Goal: Task Accomplishment & Management: Complete application form

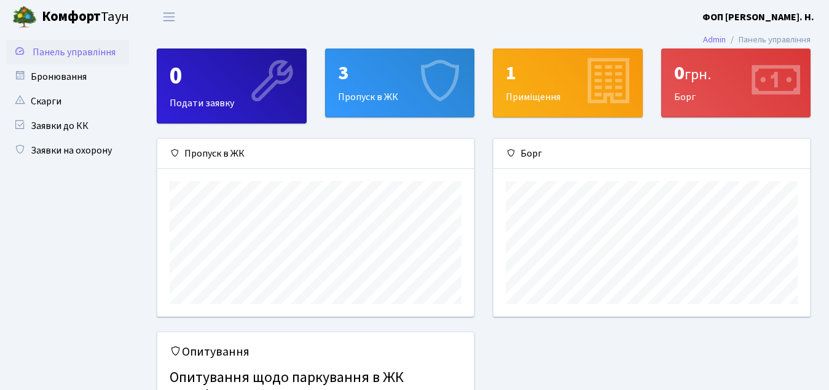
scroll to position [178, 316]
click at [42, 146] on link "Заявки на охорону" at bounding box center [67, 150] width 123 height 25
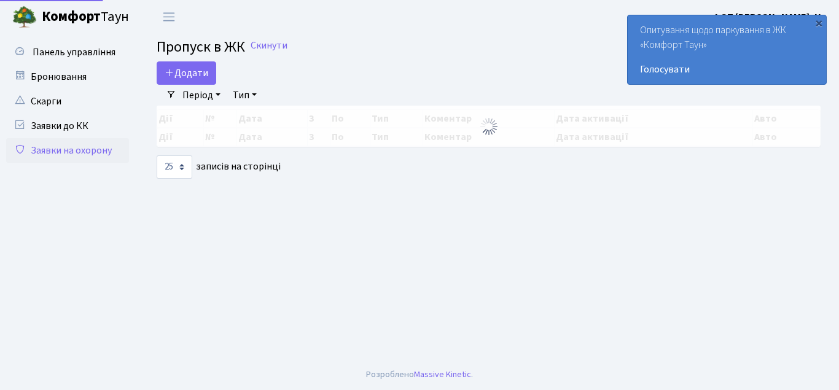
select select "25"
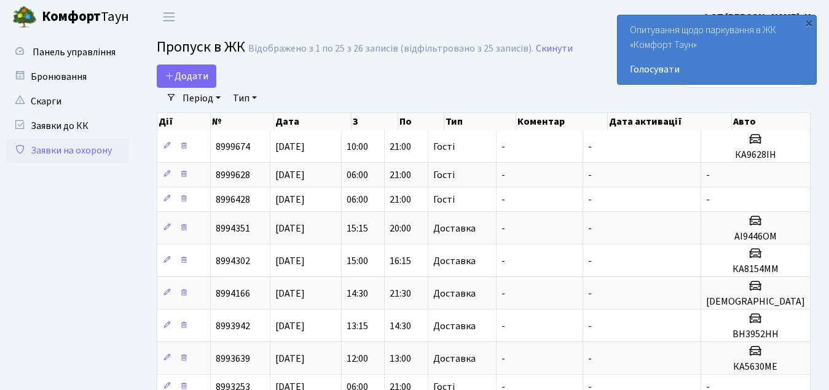
drag, startPoint x: 807, startPoint y: 20, endPoint x: 804, endPoint y: 42, distance: 22.3
click at [807, 20] on div "×" at bounding box center [808, 23] width 12 height 12
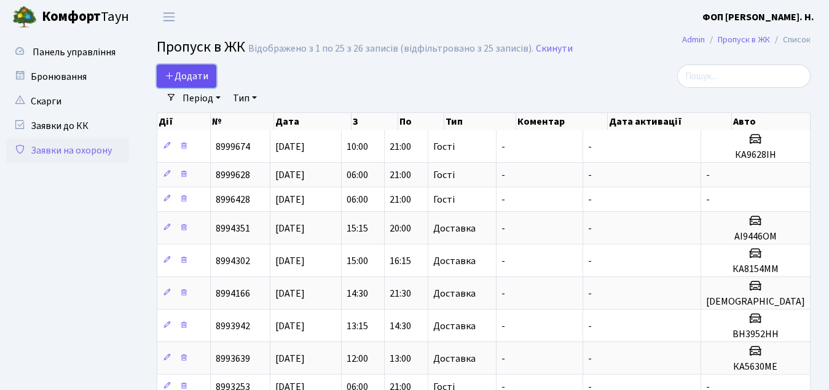
click at [197, 78] on span "Додати" at bounding box center [187, 76] width 44 height 14
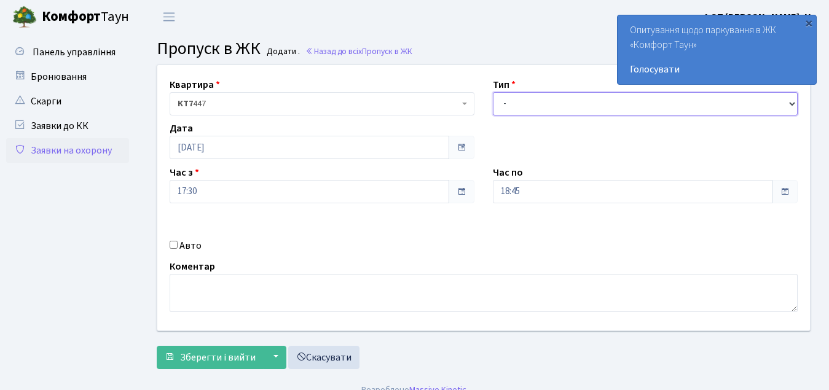
click at [499, 105] on select "- Доставка Таксі Гості Сервіс" at bounding box center [645, 103] width 305 height 23
select select "3"
click at [493, 92] on select "- Доставка Таксі Гості Сервіс" at bounding box center [645, 103] width 305 height 23
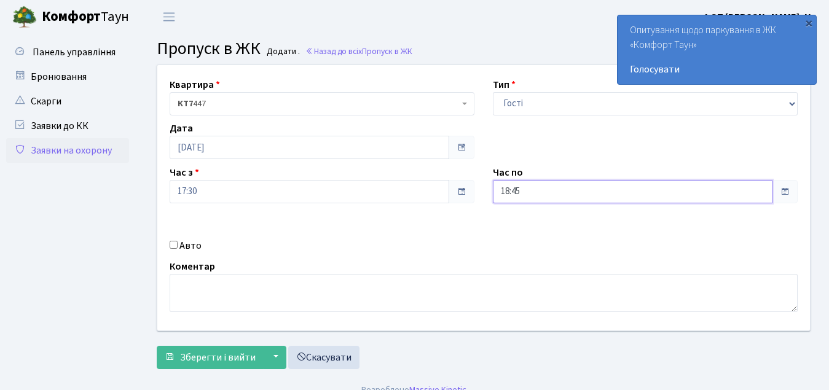
click at [522, 190] on input "18:45" at bounding box center [633, 191] width 280 height 23
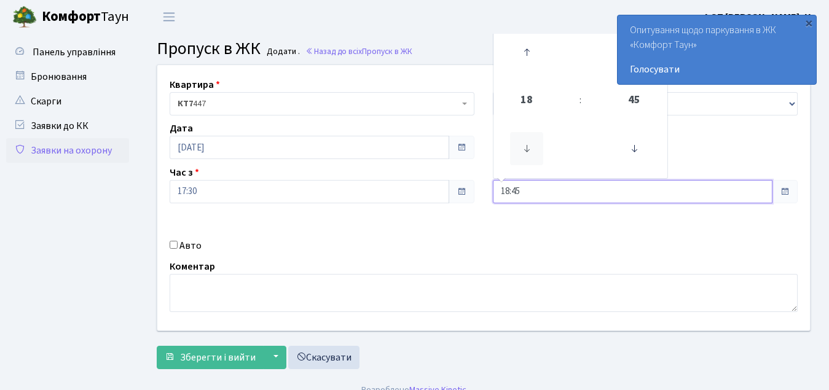
click at [534, 151] on icon at bounding box center [526, 148] width 33 height 33
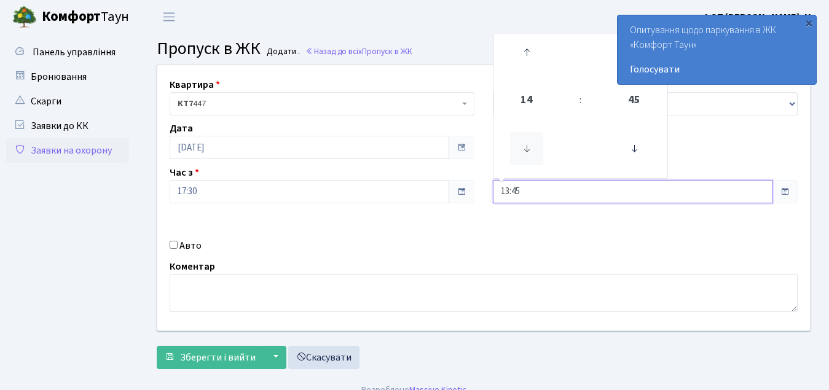
click at [534, 151] on icon at bounding box center [526, 148] width 33 height 33
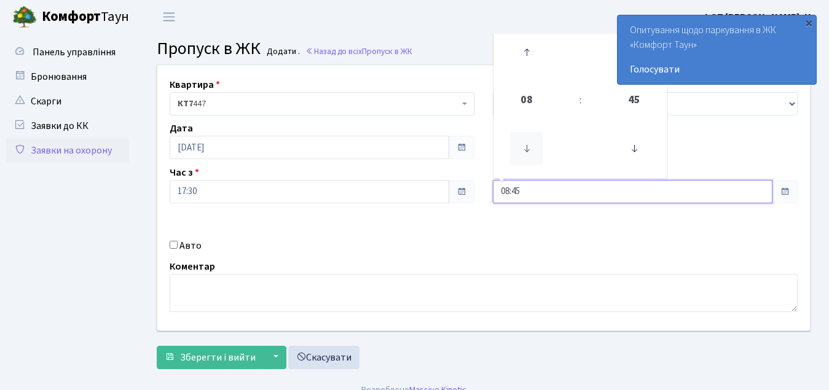
click at [534, 151] on icon at bounding box center [526, 148] width 33 height 33
click at [530, 165] on icon at bounding box center [526, 148] width 33 height 33
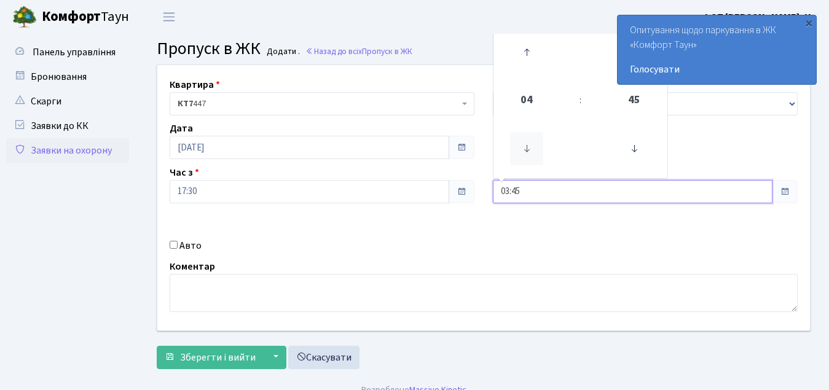
click at [530, 165] on icon at bounding box center [526, 148] width 33 height 33
click at [530, 164] on icon at bounding box center [526, 148] width 33 height 33
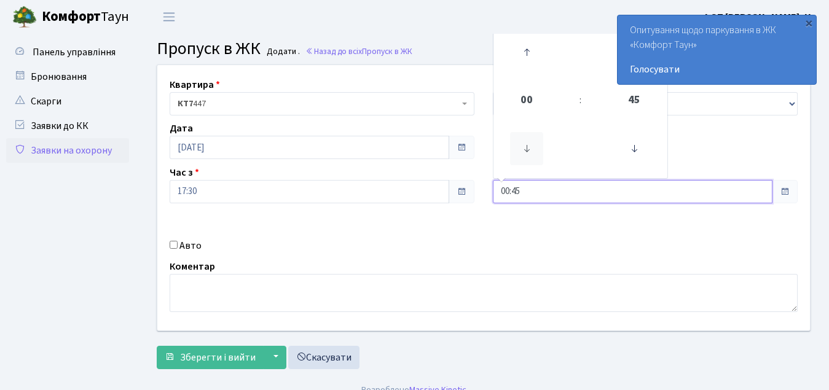
click at [530, 164] on icon at bounding box center [526, 148] width 33 height 33
click at [525, 157] on icon at bounding box center [526, 148] width 33 height 33
drag, startPoint x: 525, startPoint y: 157, endPoint x: 526, endPoint y: 66, distance: 90.9
click at [525, 155] on icon at bounding box center [526, 148] width 33 height 33
click at [528, 52] on icon at bounding box center [526, 52] width 33 height 33
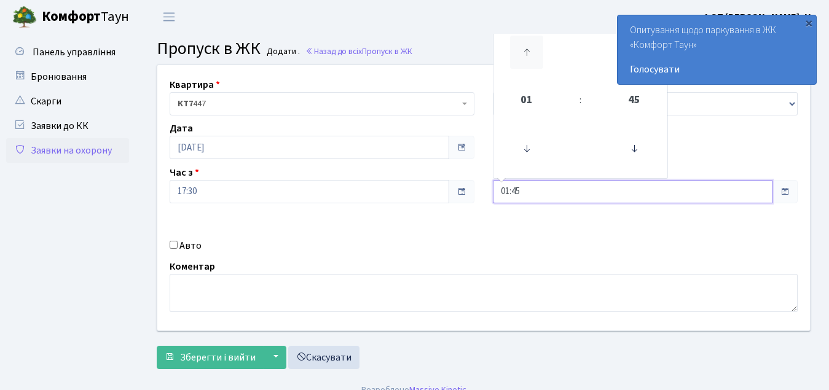
click at [528, 52] on icon at bounding box center [526, 52] width 33 height 33
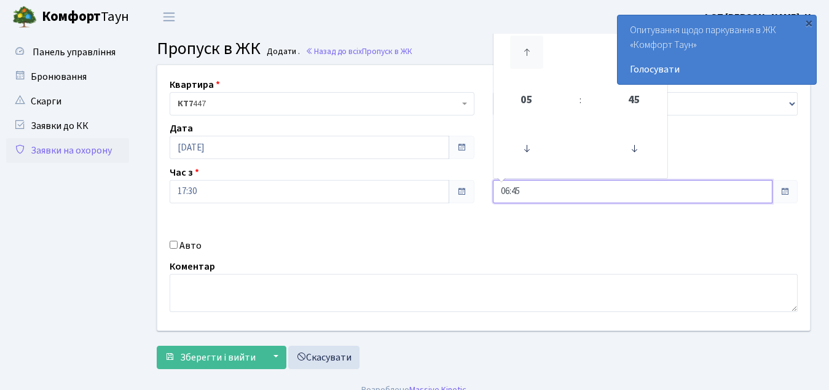
click at [528, 52] on icon at bounding box center [526, 52] width 33 height 33
click at [528, 102] on span "10" at bounding box center [526, 100] width 33 height 33
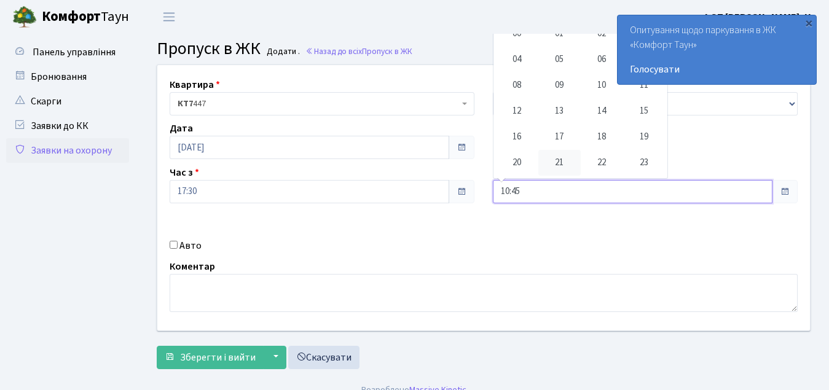
click at [557, 160] on td "21" at bounding box center [559, 163] width 42 height 26
click at [627, 143] on icon at bounding box center [633, 148] width 33 height 33
click at [628, 144] on icon at bounding box center [633, 148] width 33 height 33
type input "21:00"
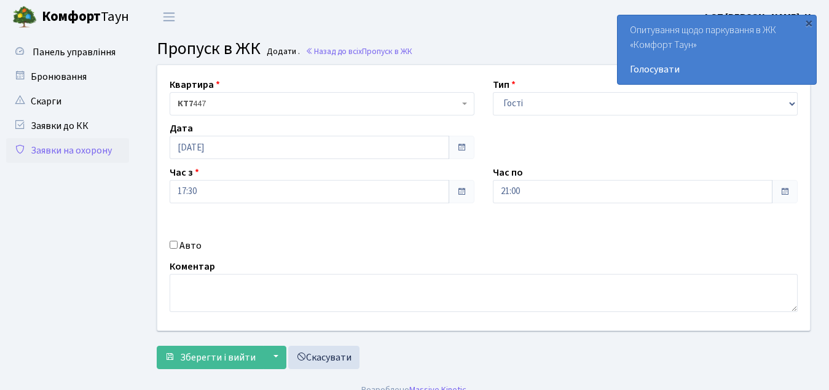
click at [172, 244] on input "Авто" at bounding box center [174, 245] width 8 height 8
checkbox input "true"
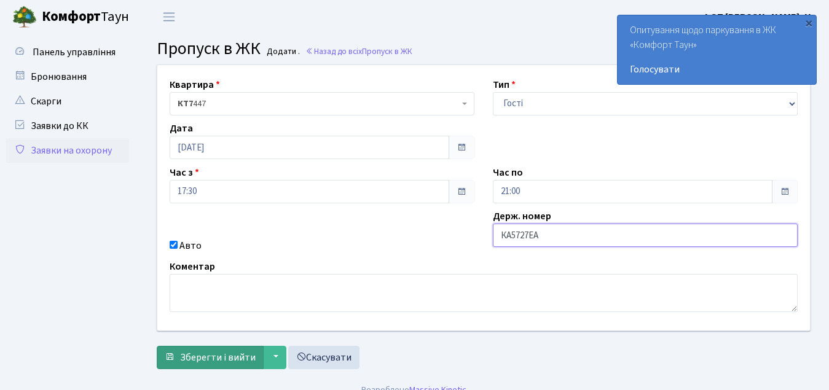
type input "КА5727EA"
click at [230, 365] on button "Зберегти і вийти" at bounding box center [210, 357] width 107 height 23
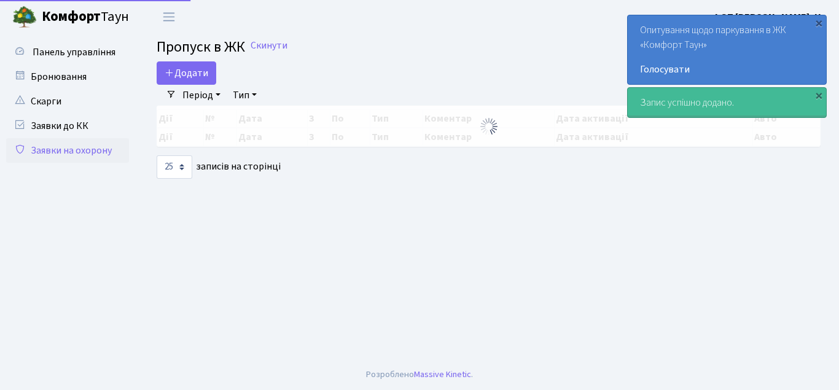
select select "25"
